Goal: Task Accomplishment & Management: Manage account settings

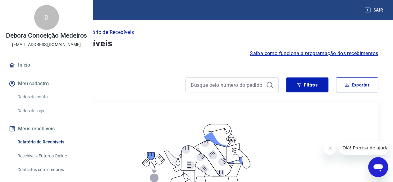
drag, startPoint x: 41, startPoint y: 124, endPoint x: 47, endPoint y: 123, distance: 6.2
click at [41, 103] on link "Dados da conta" at bounding box center [50, 96] width 70 height 13
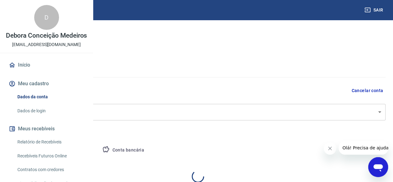
select select "SP"
select select "business"
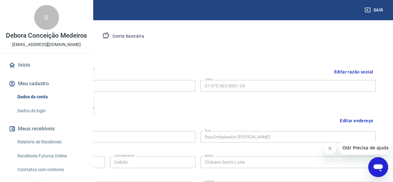
scroll to position [93, 0]
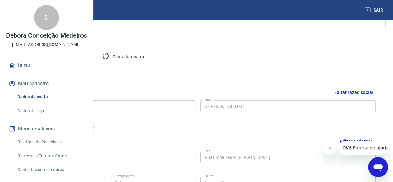
click at [50, 90] on button "Meu cadastro" at bounding box center [46, 84] width 78 height 14
